Goal: Find specific page/section: Find specific page/section

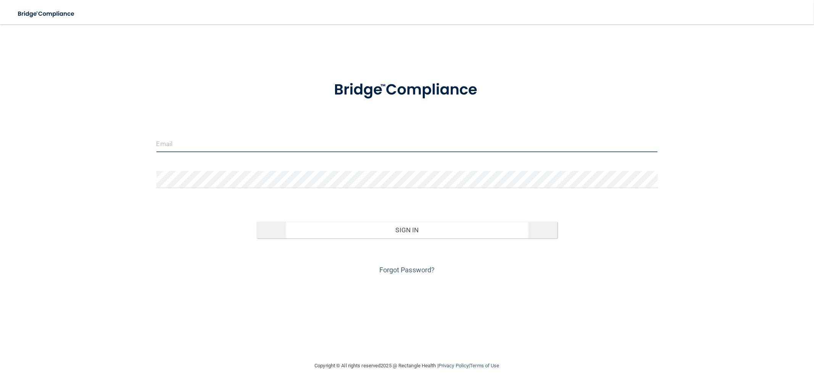
type input "[EMAIL_ADDRESS][DOMAIN_NAME]"
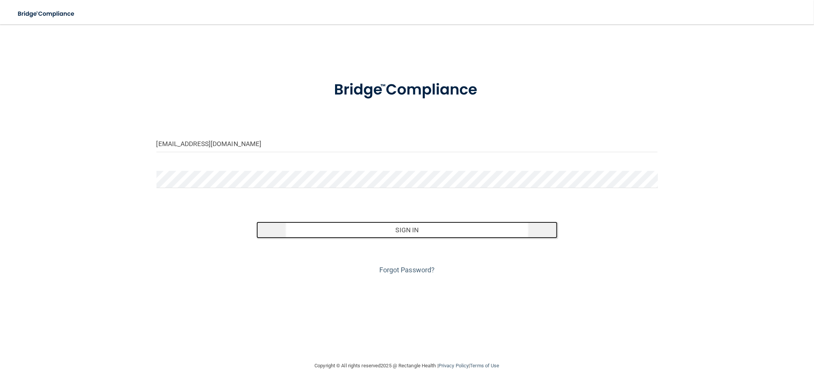
click at [402, 231] on button "Sign In" at bounding box center [406, 230] width 301 height 17
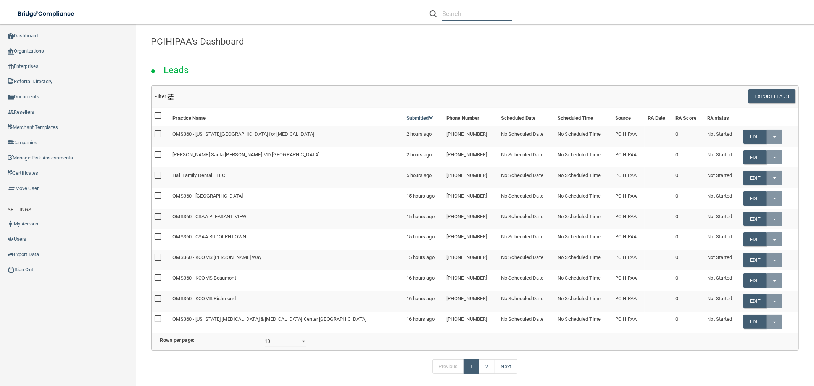
click at [463, 13] on input "text" at bounding box center [477, 14] width 70 height 14
paste input "Advance [MEDICAL_DATA] Health Center"
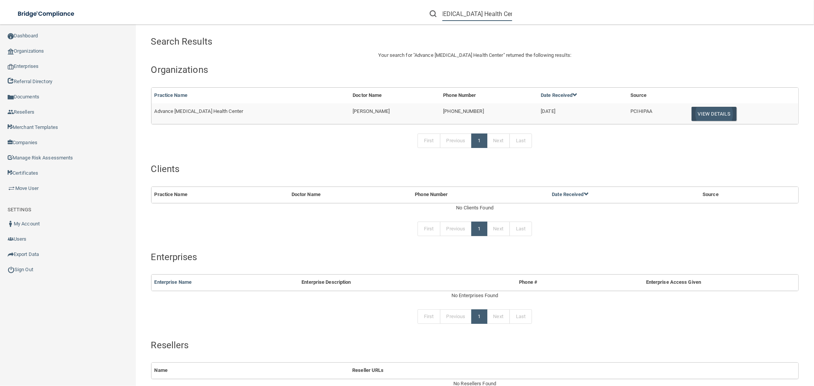
type input "Advance [MEDICAL_DATA] Health Center"
click at [712, 113] on button "View Details" at bounding box center [714, 114] width 45 height 14
